Goal: Information Seeking & Learning: Learn about a topic

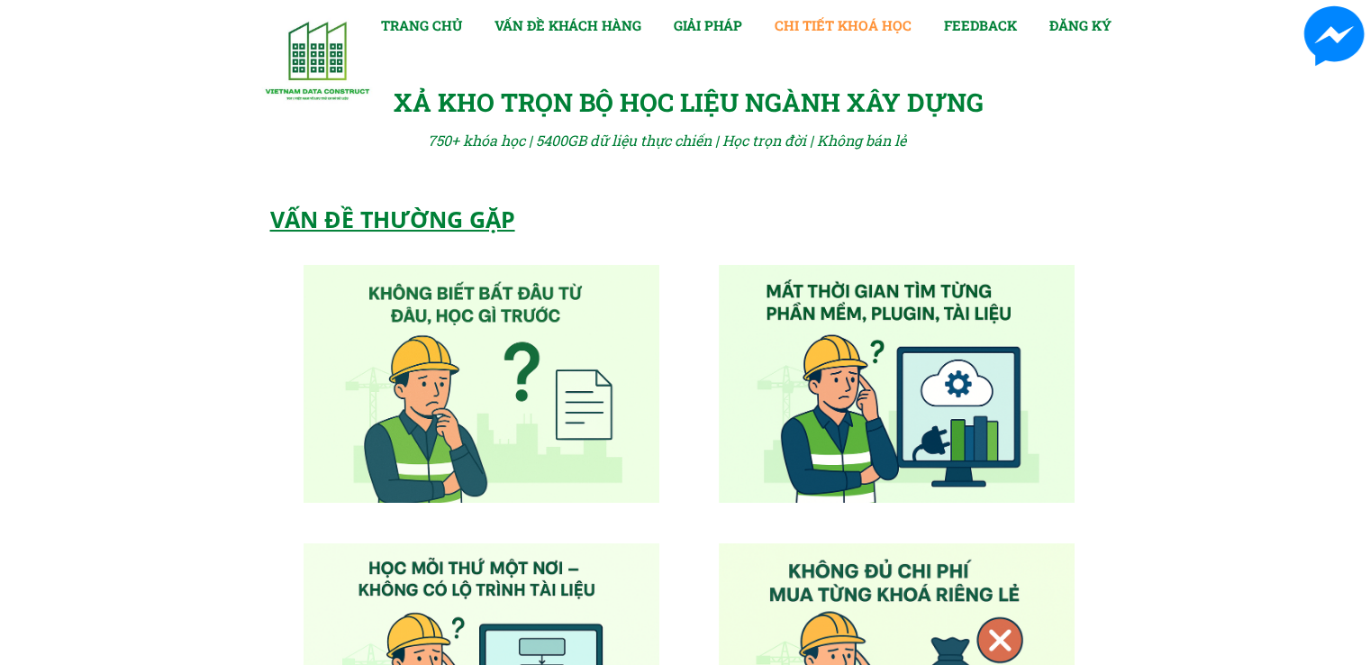
click at [869, 27] on link "CHI TIẾT KHOÁ HỌC" at bounding box center [843, 25] width 137 height 22
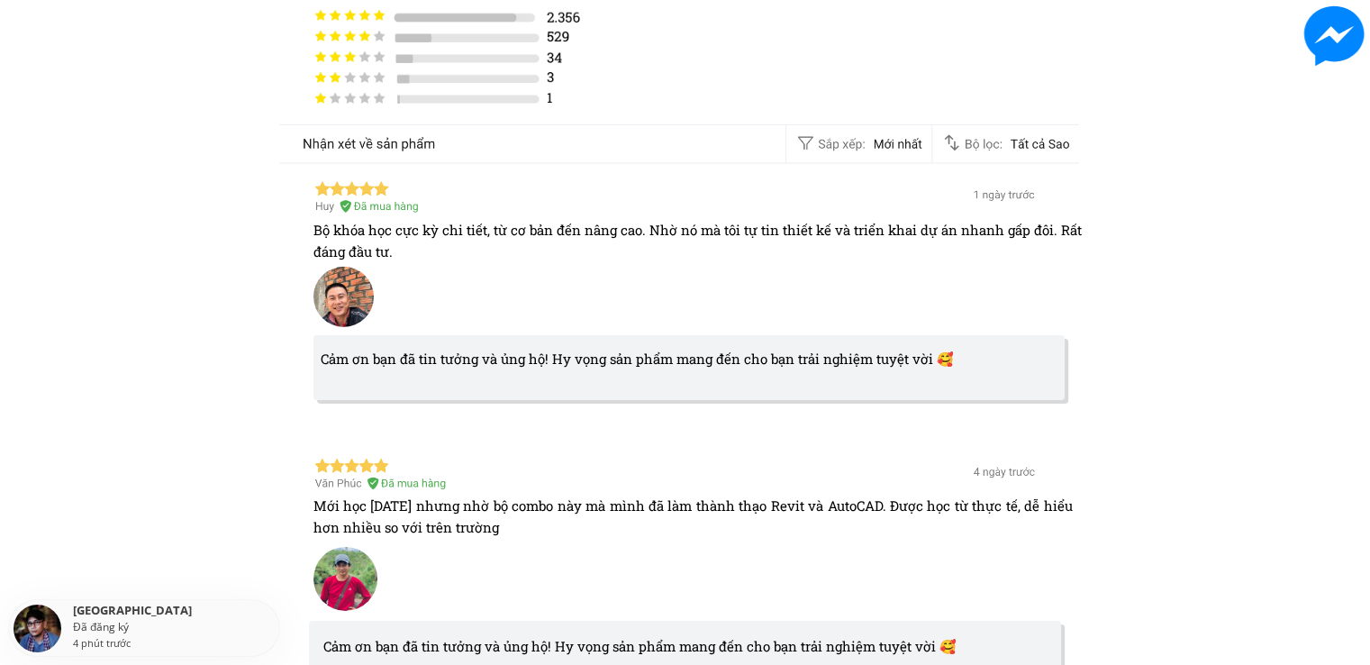
scroll to position [5580, 0]
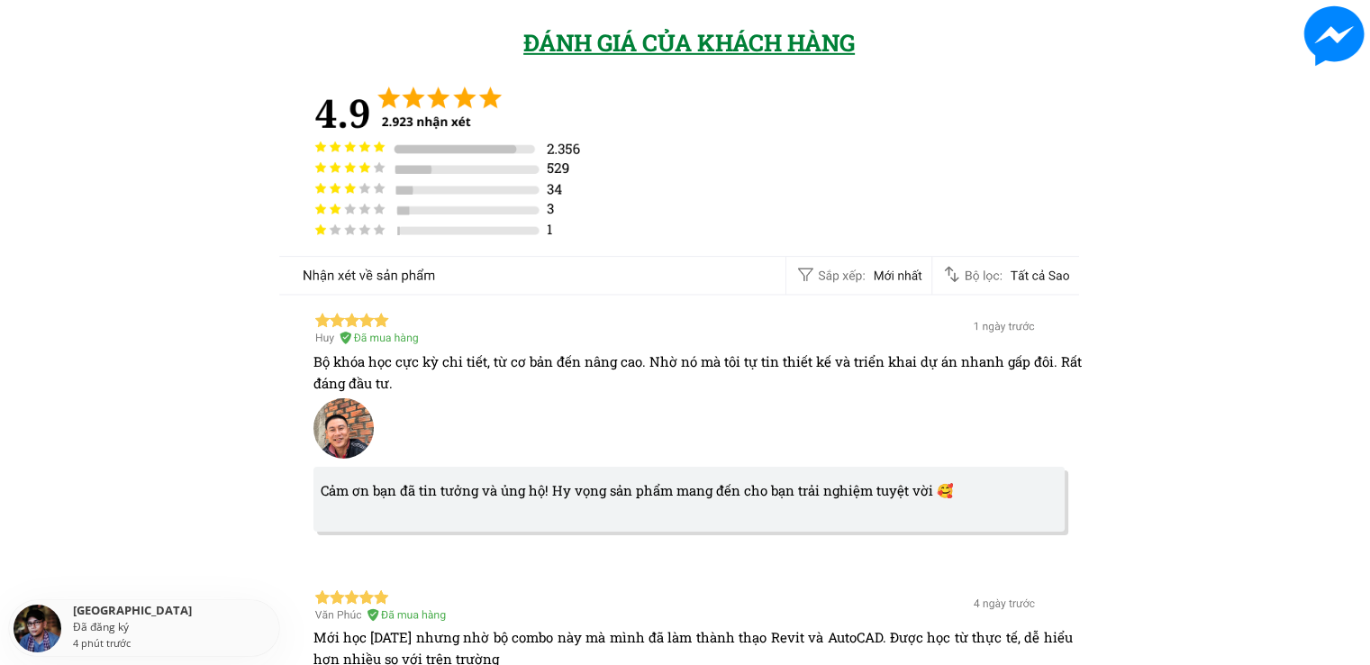
click at [965, 279] on div at bounding box center [681, 275] width 810 height 51
click at [956, 277] on div at bounding box center [681, 275] width 810 height 51
click at [871, 277] on div at bounding box center [681, 275] width 810 height 51
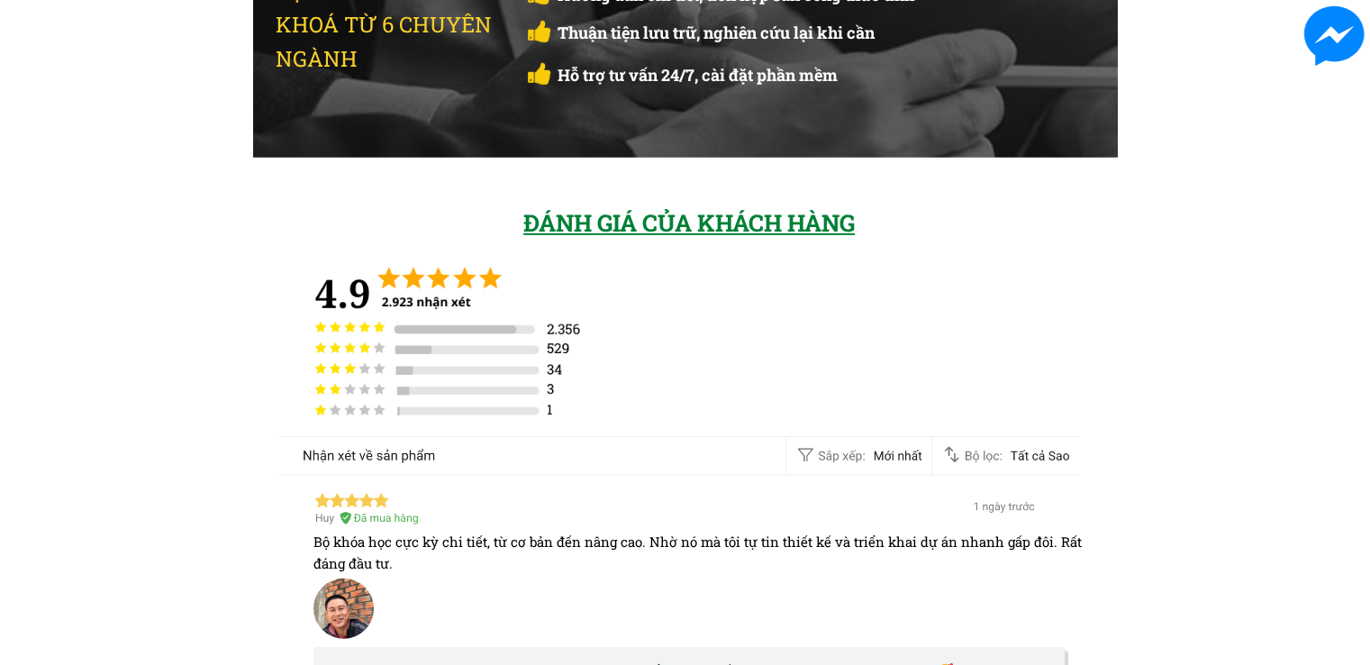
click at [706, 224] on div "ĐÁNH GIÁ CỦA KHÁCH HÀNG" at bounding box center [698, 224] width 350 height 38
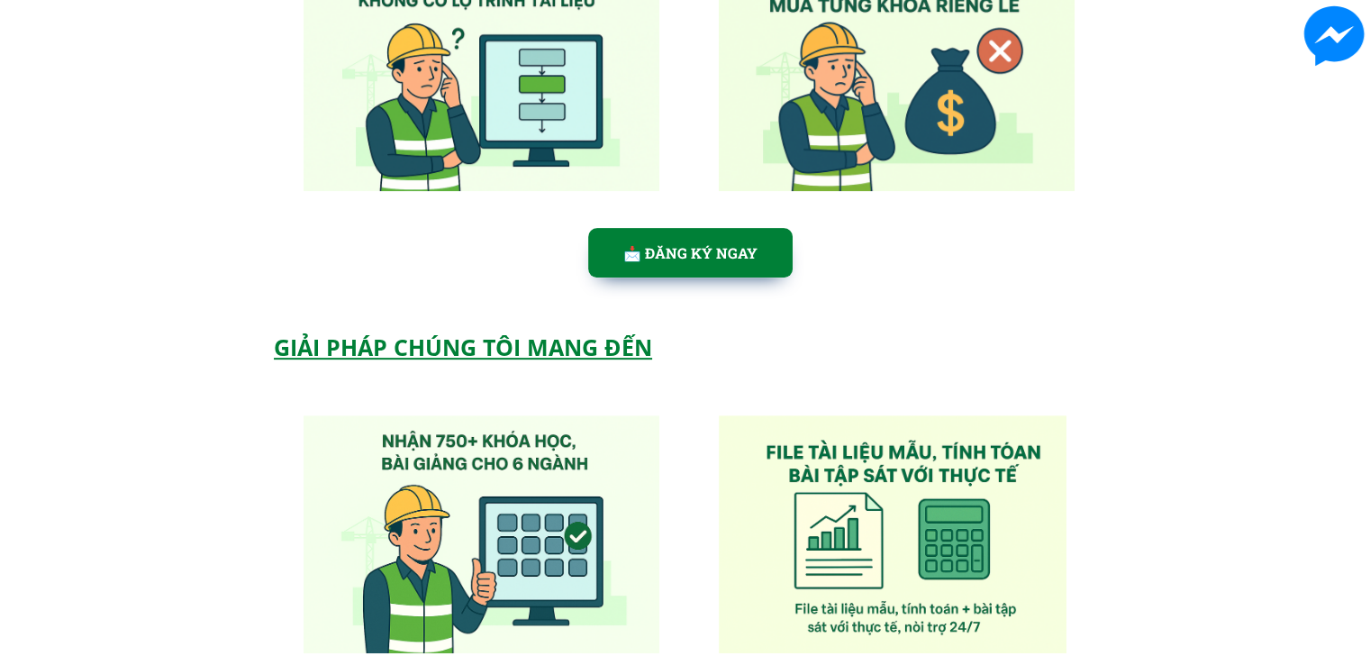
scroll to position [0, 0]
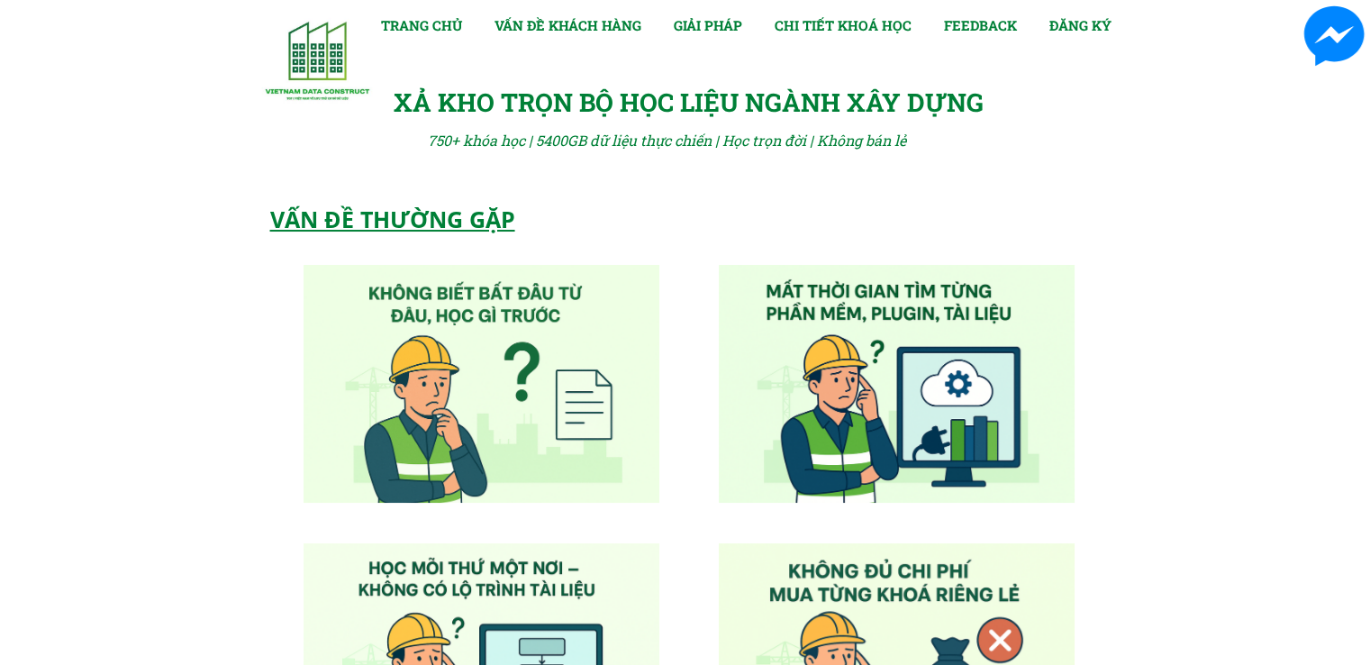
drag, startPoint x: 1, startPoint y: 487, endPoint x: 346, endPoint y: -5, distance: 601.6
click at [820, 23] on link "CHI TIẾT KHOÁ HỌC" at bounding box center [843, 25] width 137 height 22
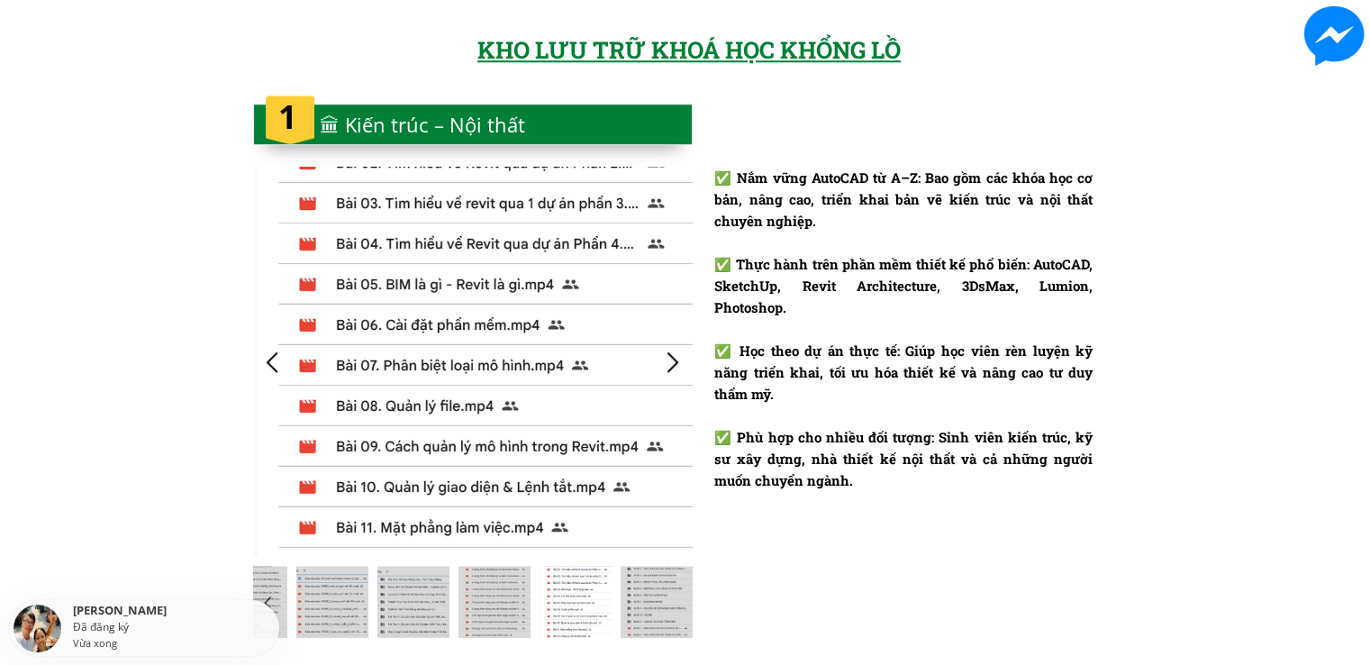
scroll to position [1615, 0]
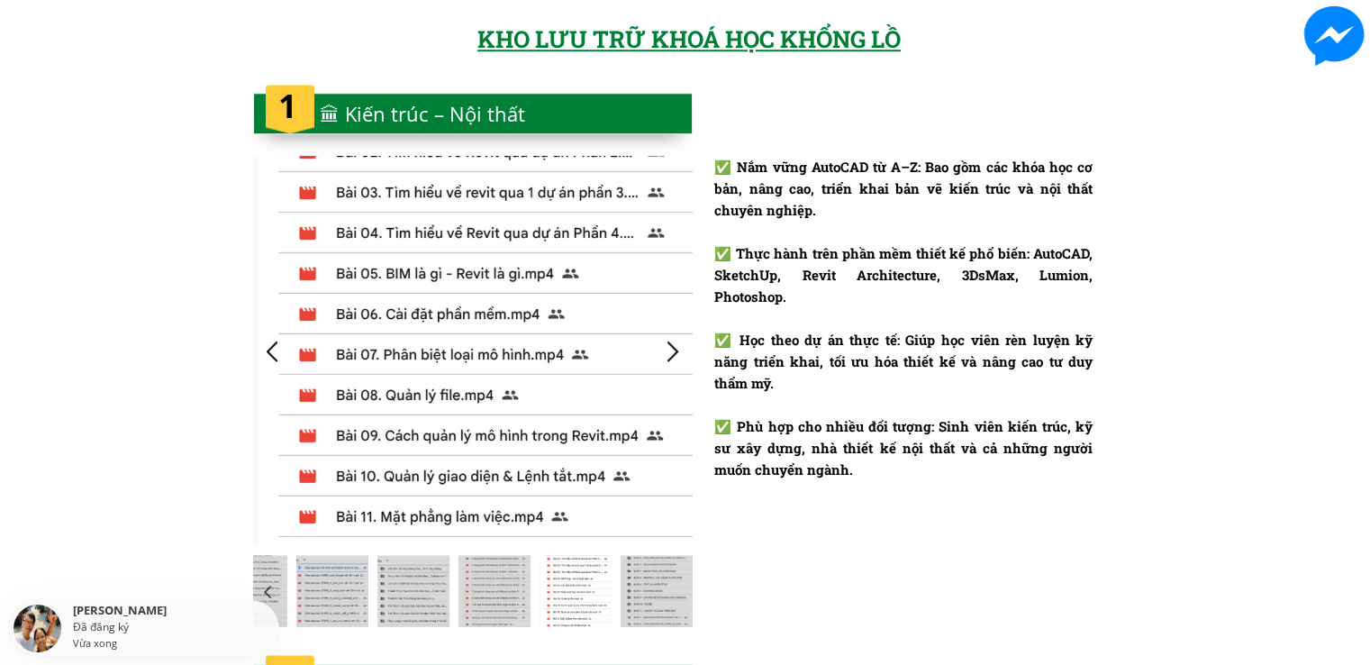
click at [656, 350] on div at bounding box center [473, 351] width 440 height 390
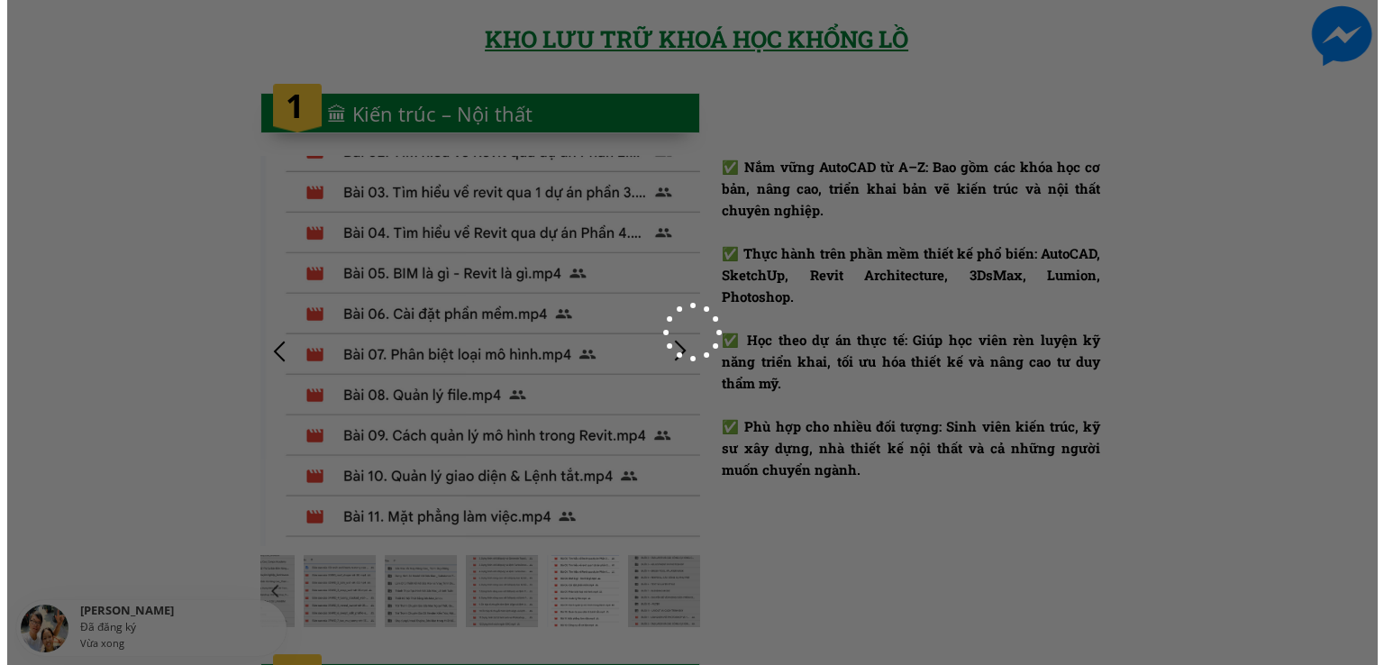
scroll to position [0, 0]
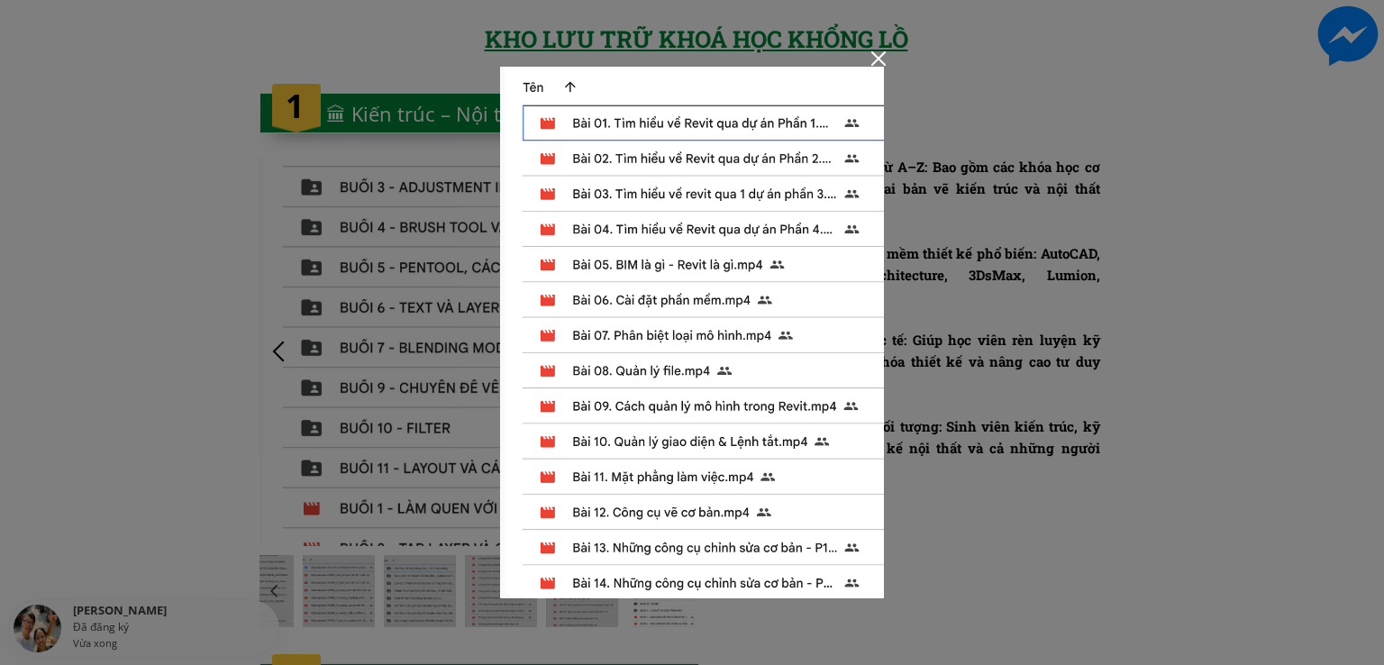
click at [706, 156] on img at bounding box center [692, 333] width 384 height 532
click at [324, 300] on div at bounding box center [692, 332] width 1384 height 665
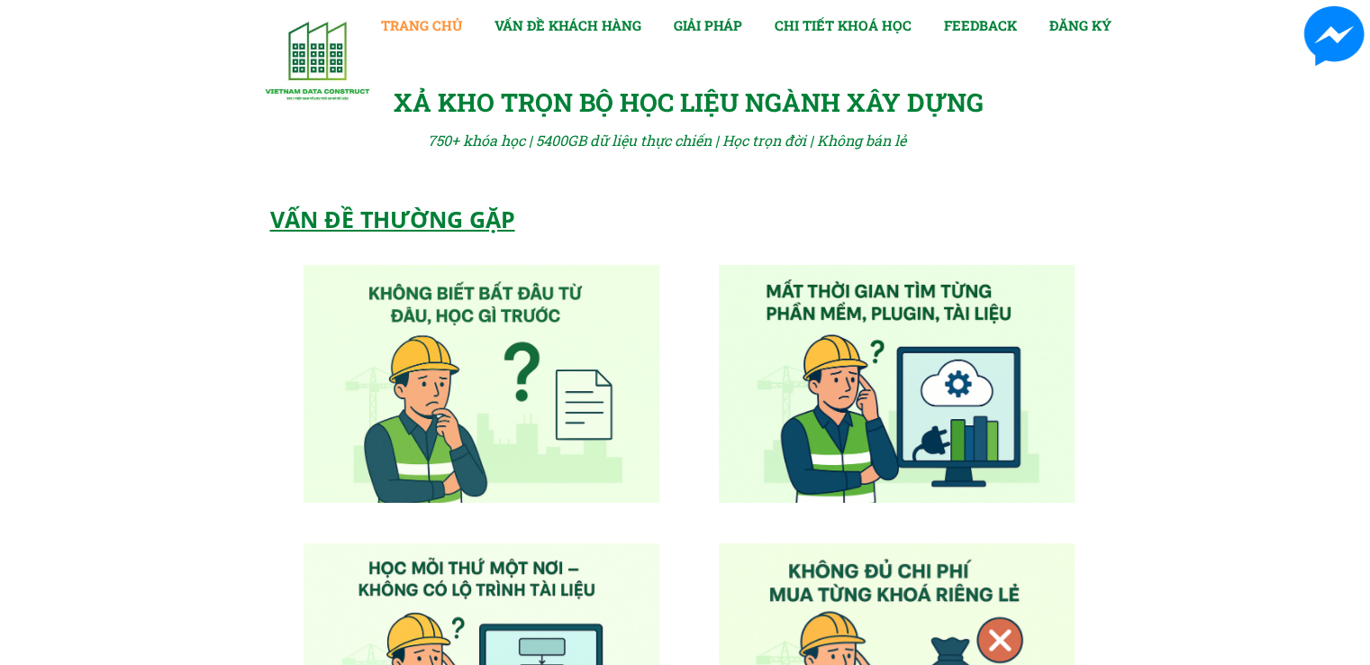
click at [451, 26] on link "TRANG CHỦ" at bounding box center [421, 25] width 81 height 22
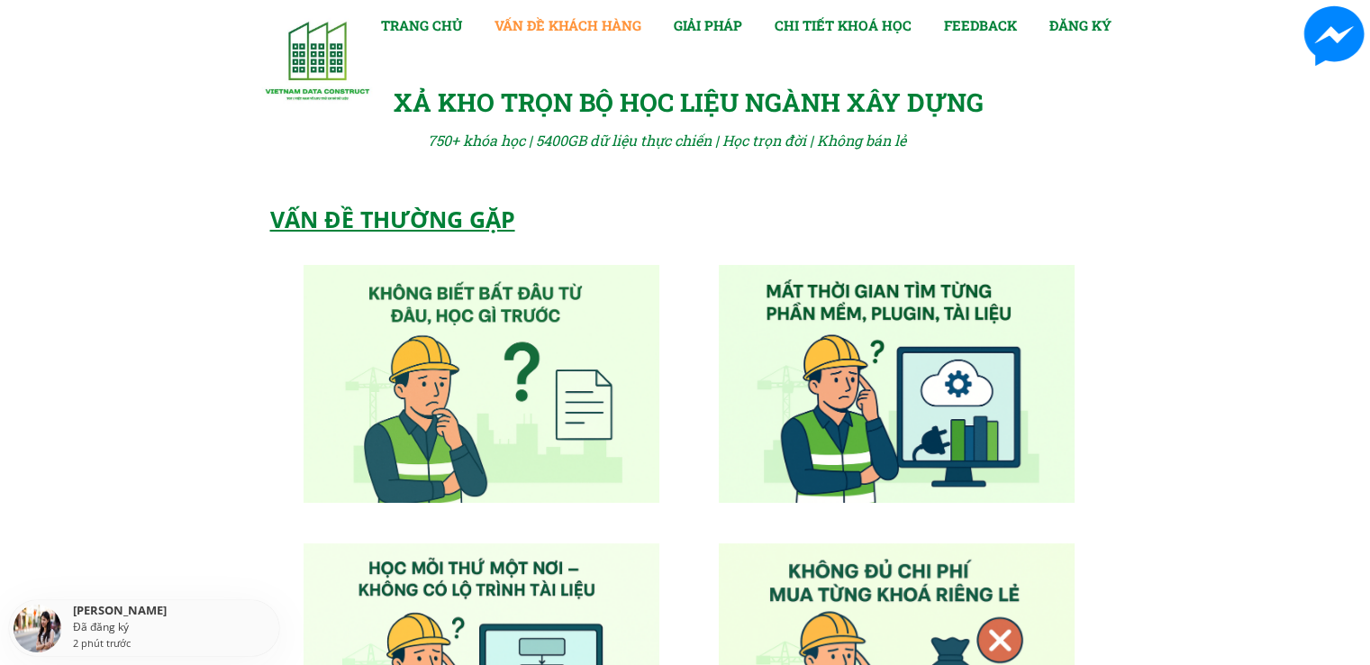
click at [546, 23] on link "VẤN ĐỀ KHÁCH HÀNG" at bounding box center [568, 25] width 147 height 22
click at [788, 23] on link "CHI TIẾT KHOÁ HỌC" at bounding box center [843, 25] width 137 height 22
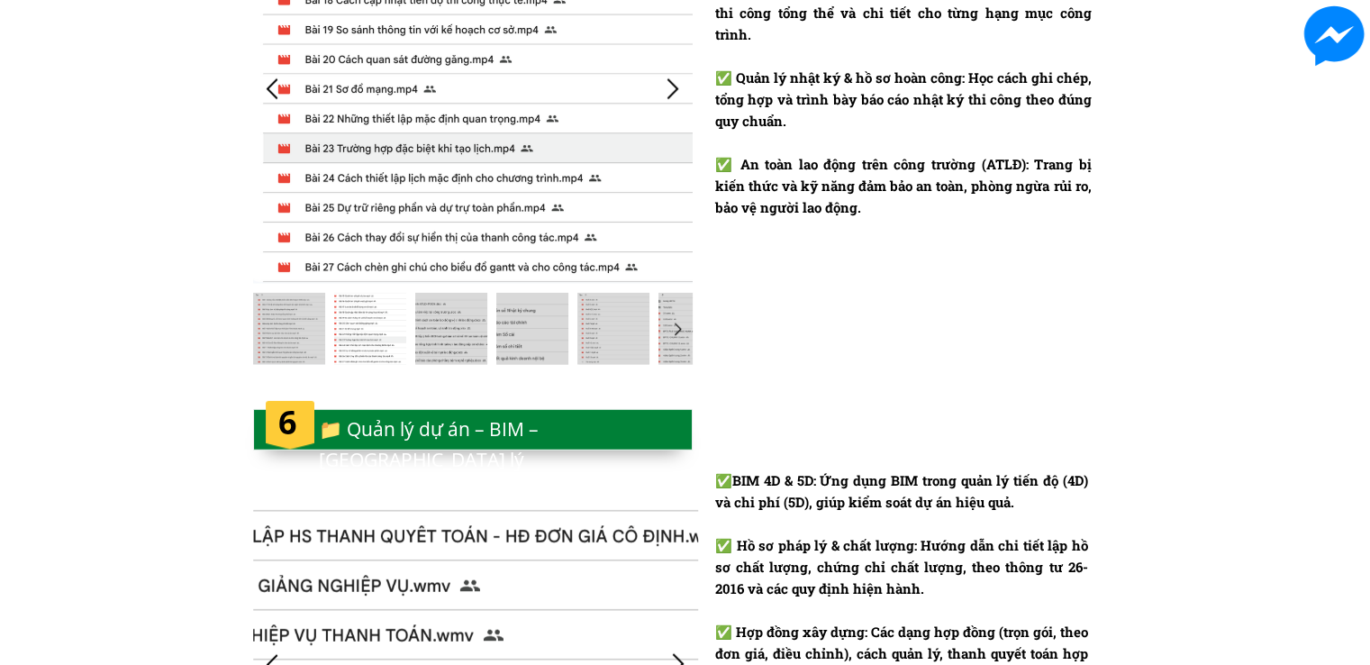
scroll to position [4408, 0]
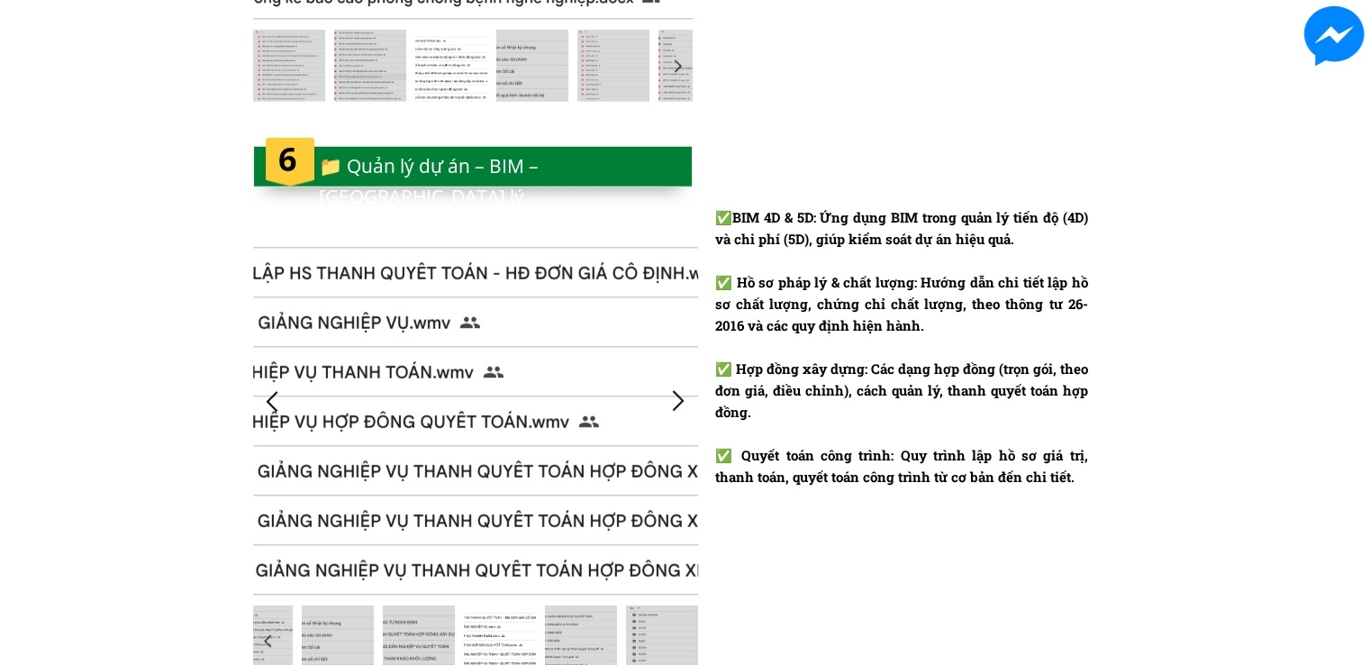
click at [676, 400] on div at bounding box center [679, 402] width 30 height 30
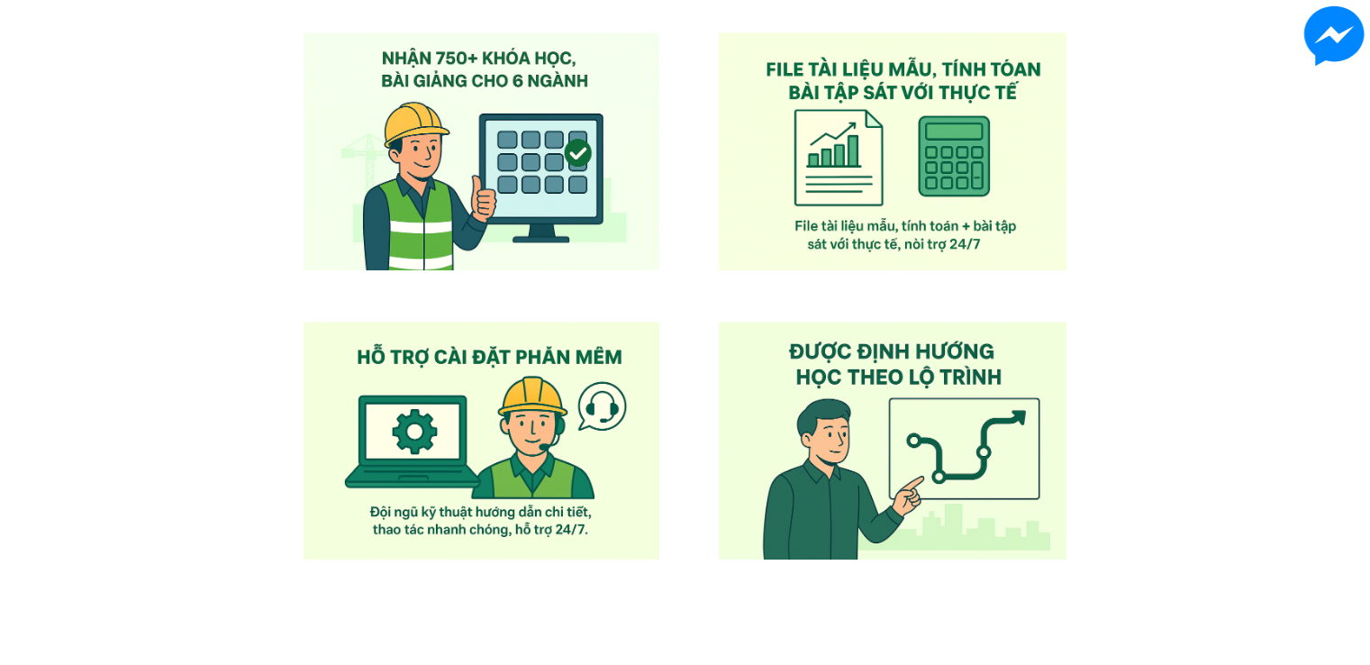
scroll to position [0, 0]
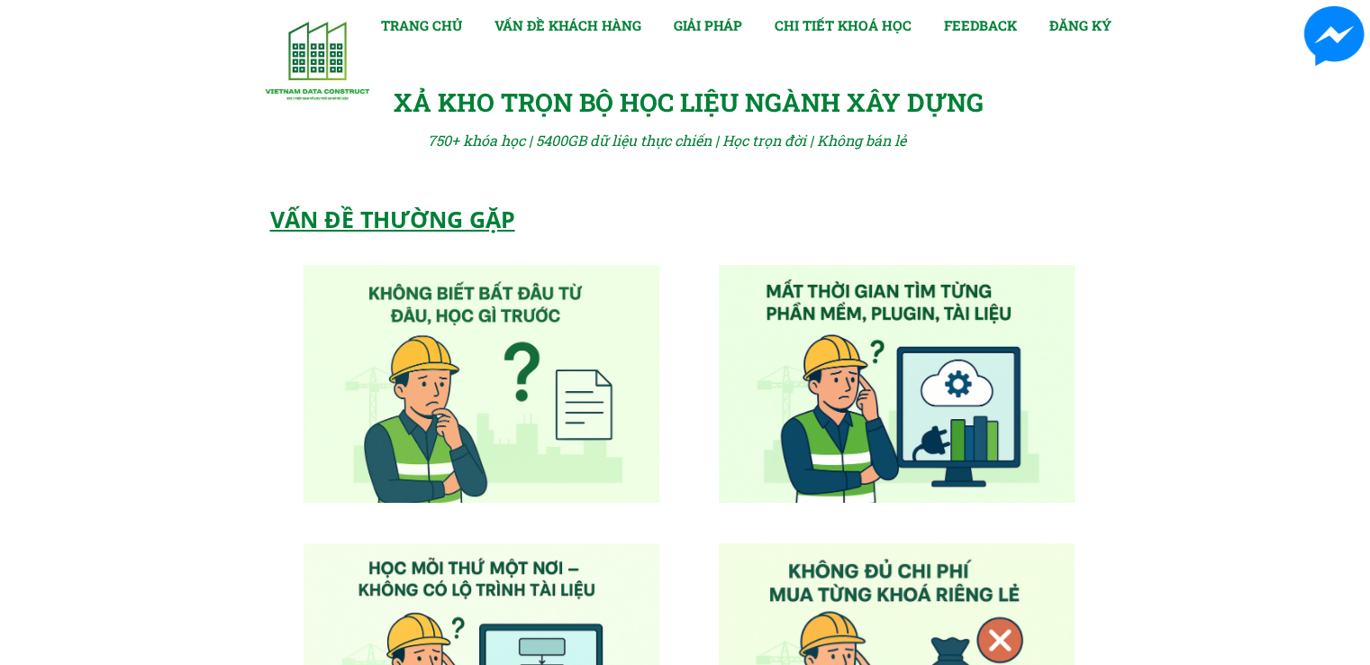
drag, startPoint x: 1160, startPoint y: 401, endPoint x: 1159, endPoint y: -16, distance: 417.1
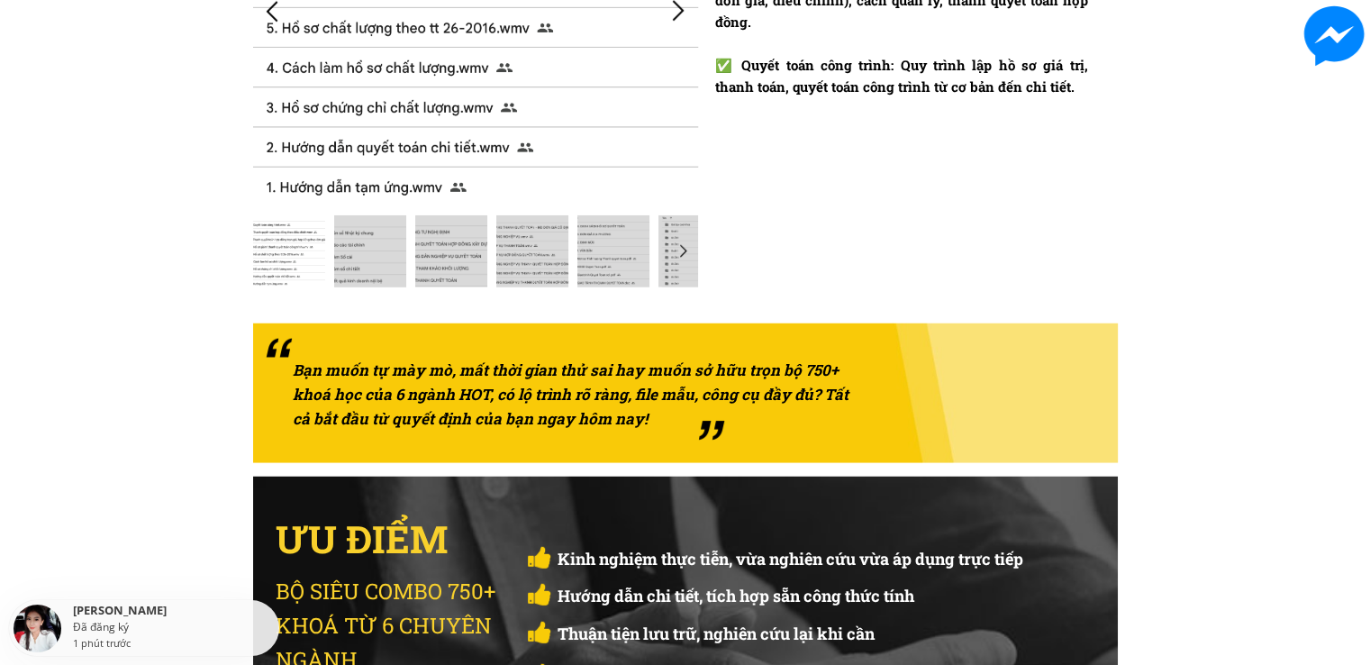
scroll to position [4955, 0]
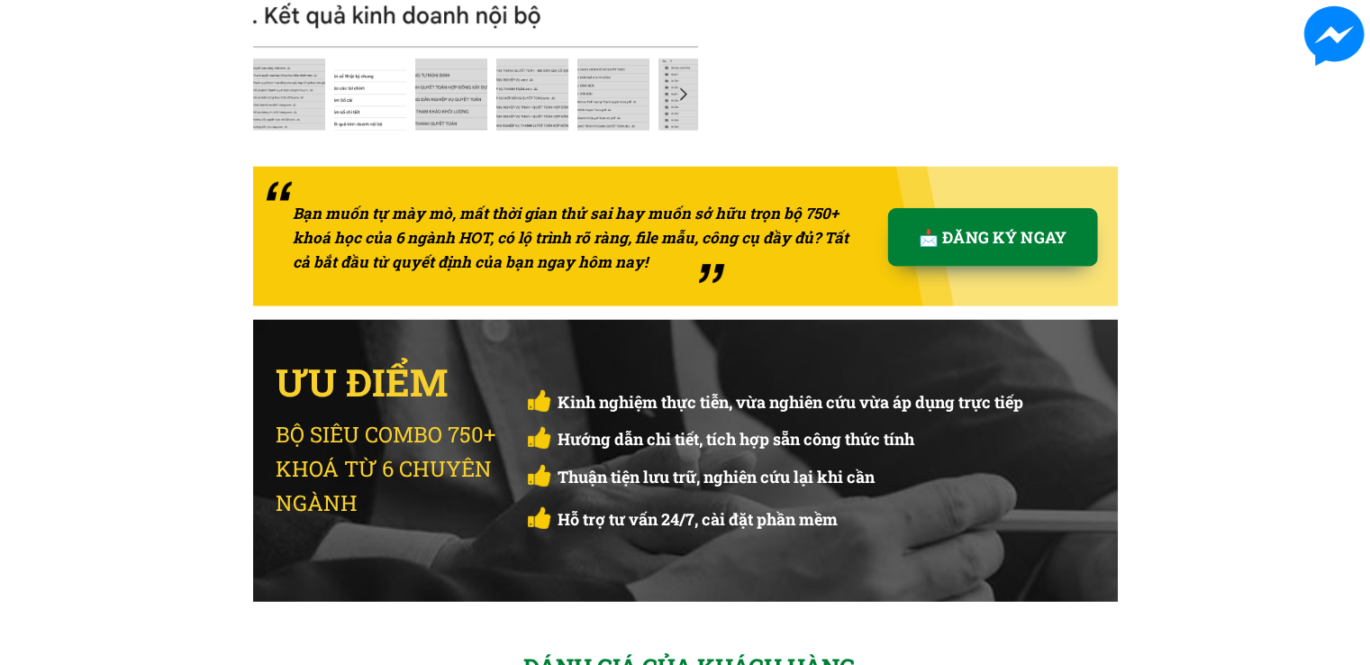
click at [899, 237] on p "📩 ĐĂNG KÝ NGAY" at bounding box center [992, 237] width 210 height 59
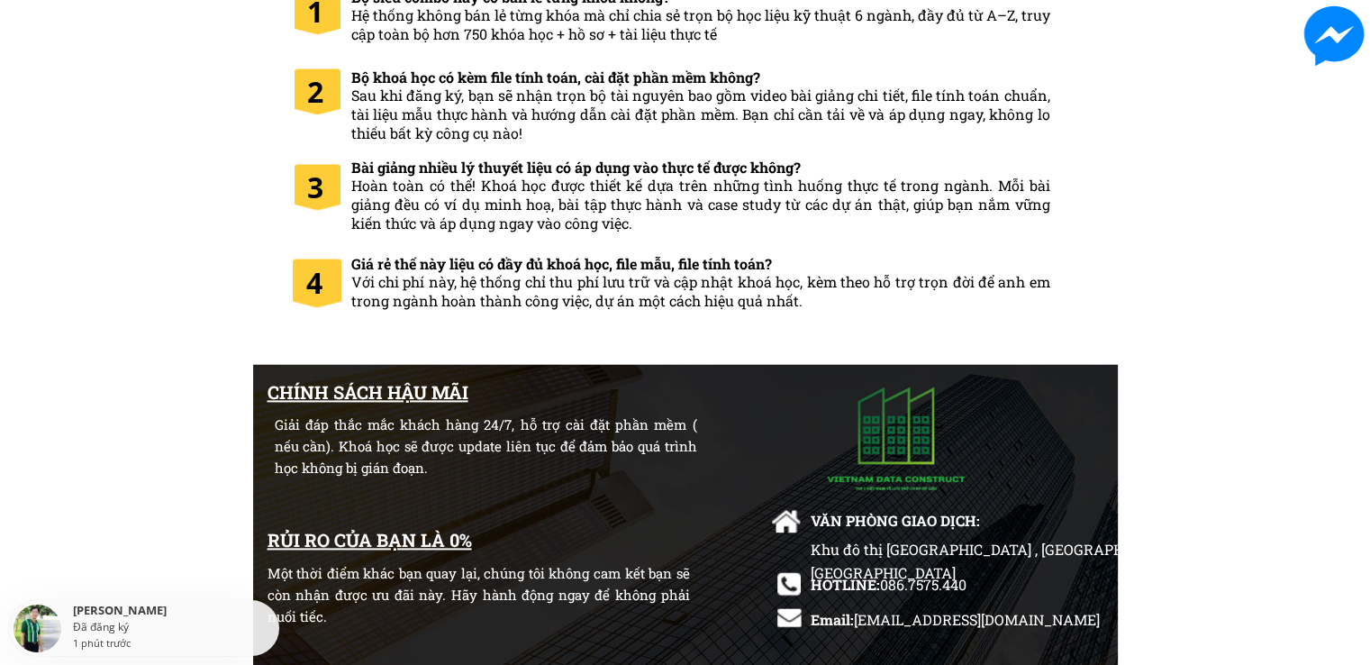
scroll to position [9160, 0]
